Goal: Navigation & Orientation: Find specific page/section

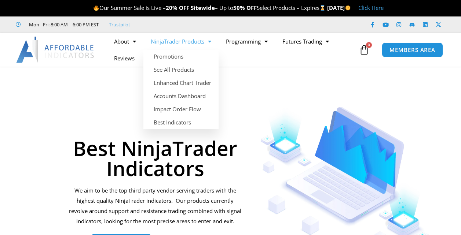
drag, startPoint x: 0, startPoint y: 0, endPoint x: 199, endPoint y: 43, distance: 204.0
click at [199, 43] on link "NinjaTrader Products" at bounding box center [180, 41] width 75 height 17
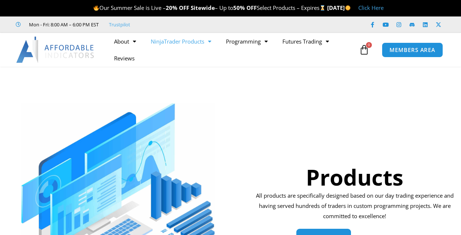
click at [196, 42] on link "NinjaTrader Products" at bounding box center [180, 41] width 75 height 17
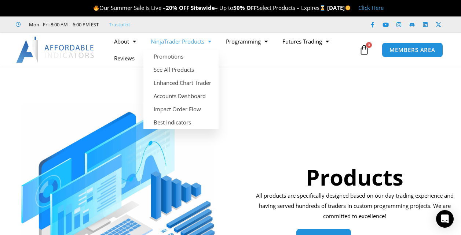
click at [186, 44] on link "NinjaTrader Products" at bounding box center [180, 41] width 75 height 17
click at [180, 58] on link "Promotions" at bounding box center [180, 56] width 75 height 13
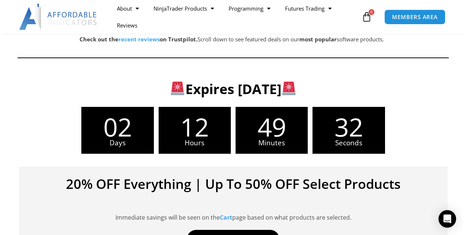
scroll to position [37, 0]
